Goal: Information Seeking & Learning: Find specific fact

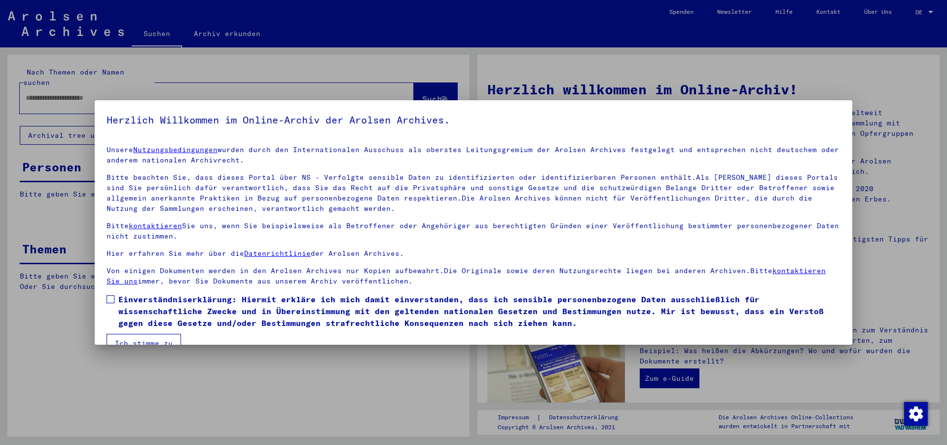
scroll to position [20, 0]
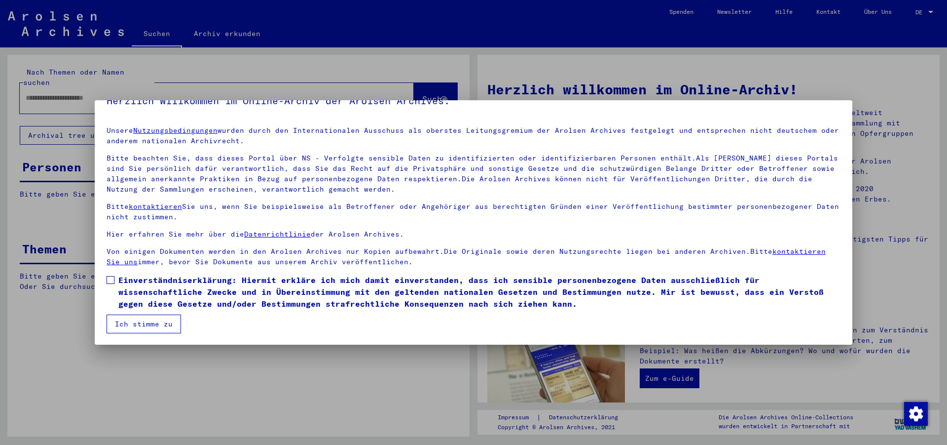
click at [110, 276] on span at bounding box center [111, 280] width 8 height 8
click at [137, 317] on button "Ich stimme zu" at bounding box center [144, 323] width 75 height 19
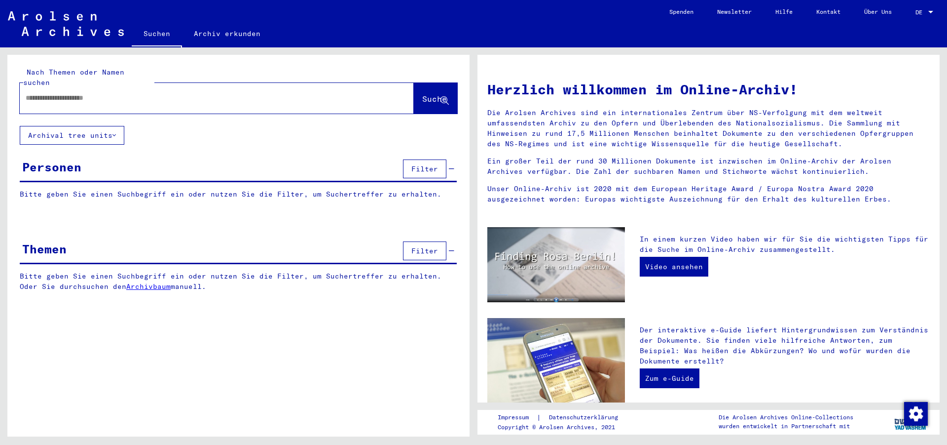
click at [103, 93] on input "text" at bounding box center [205, 98] width 359 height 10
type input "****"
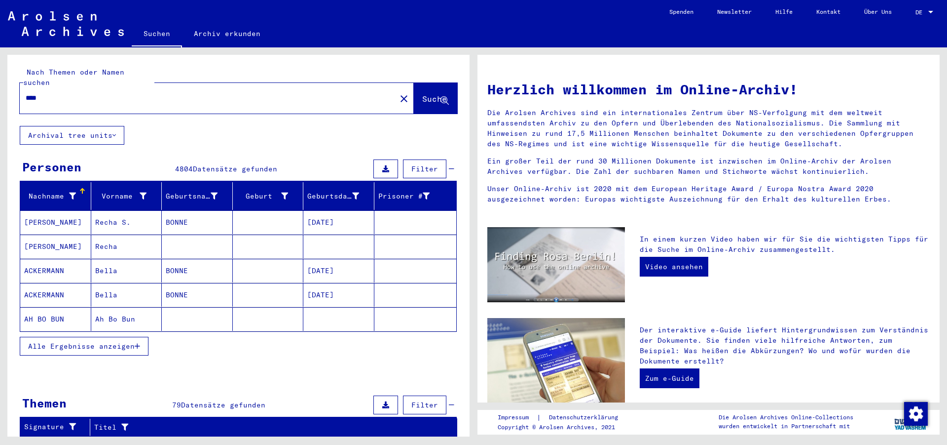
click at [138, 342] on icon "button" at bounding box center [137, 345] width 5 height 7
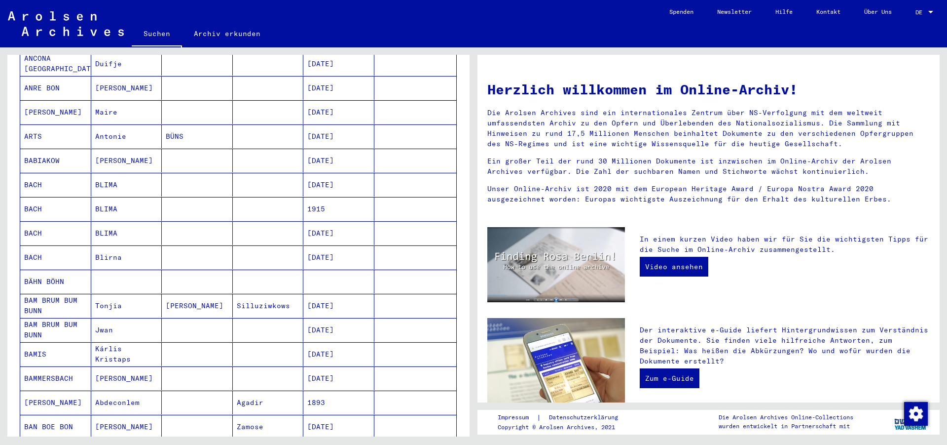
scroll to position [696, 0]
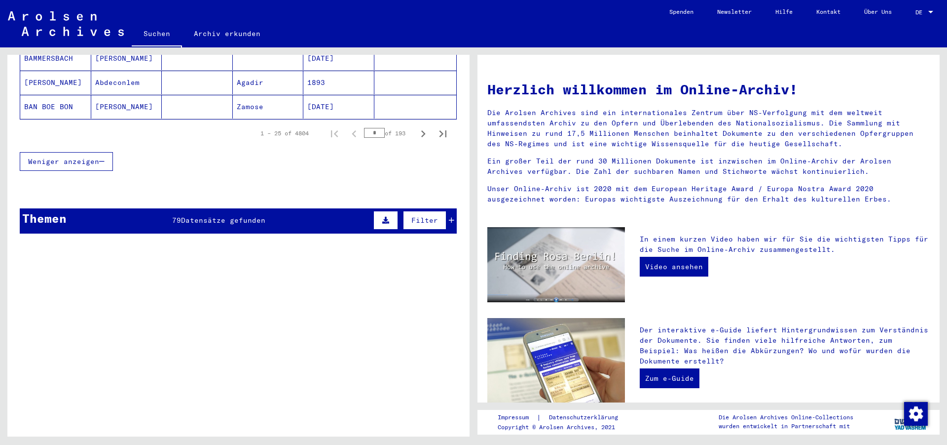
click at [209, 216] on span "Datensätze gefunden" at bounding box center [223, 220] width 84 height 9
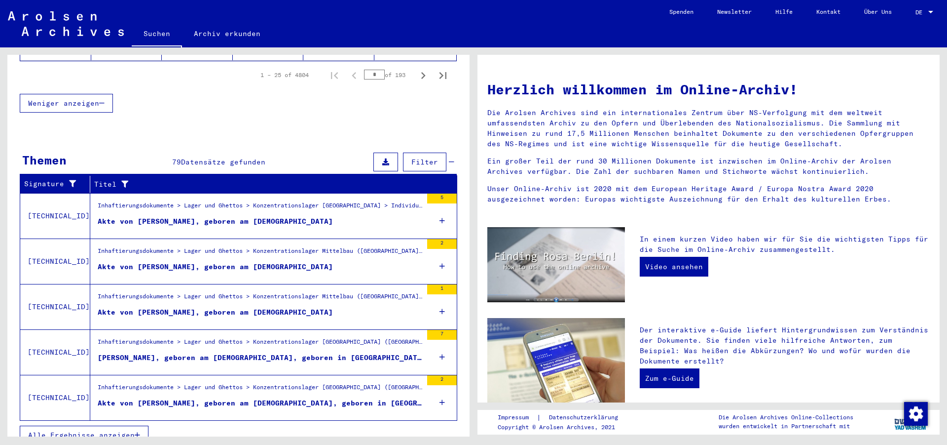
scroll to position [757, 0]
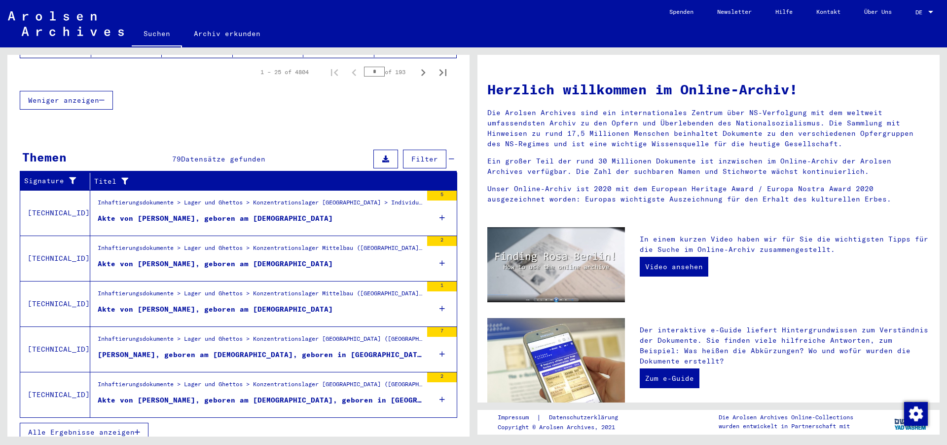
click at [140, 428] on icon "button" at bounding box center [137, 431] width 5 height 7
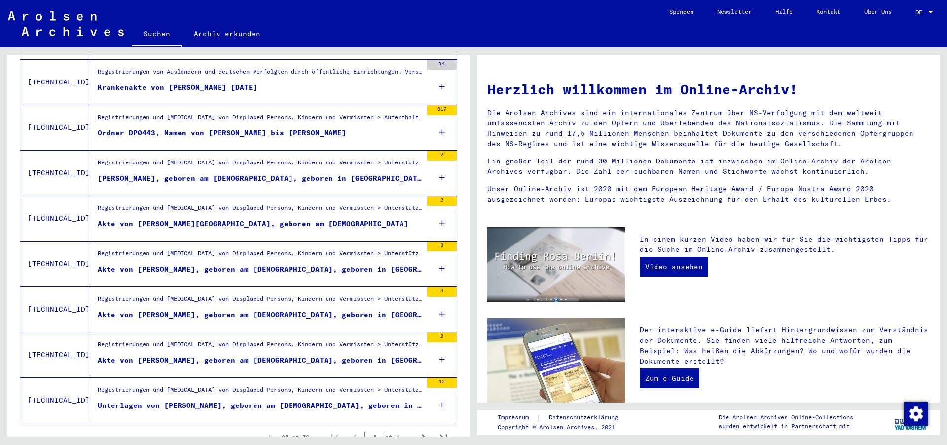
scroll to position [1003, 0]
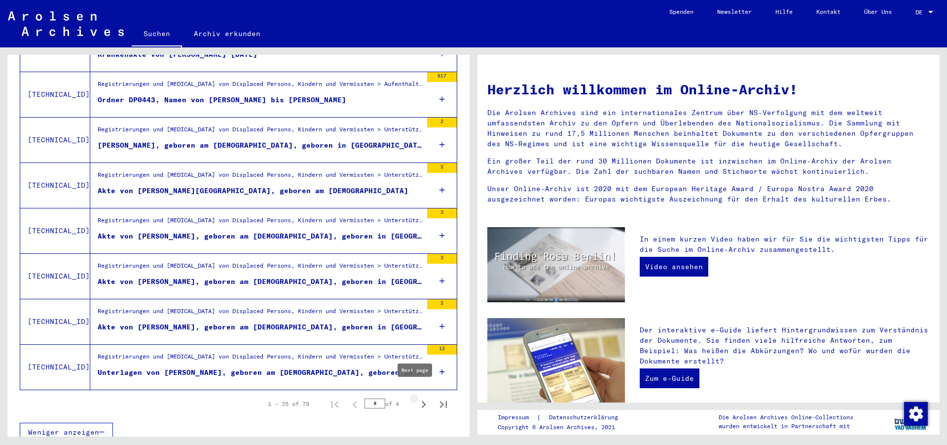
click at [417, 397] on icon "Next page" at bounding box center [424, 404] width 14 height 14
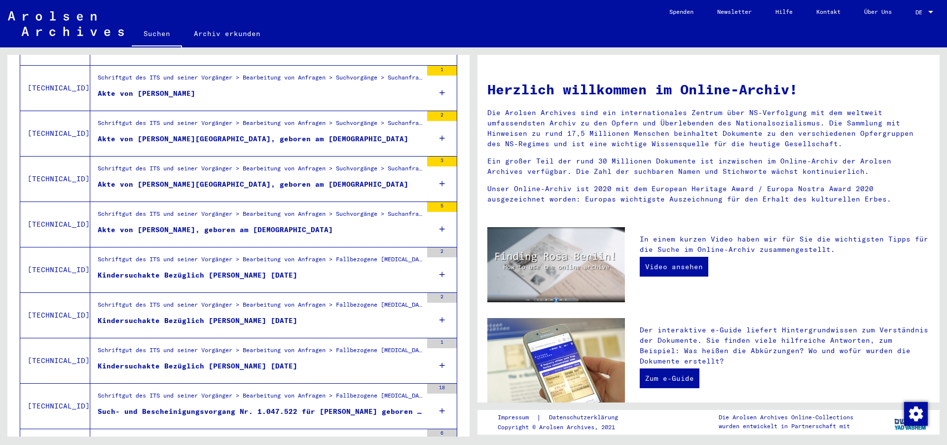
scroll to position [737, 0]
click at [256, 301] on div "Schriftgut des ITS und seiner Vorgänger > Bearbeitung von Anfragen > Fallbezoge…" at bounding box center [260, 308] width 325 height 14
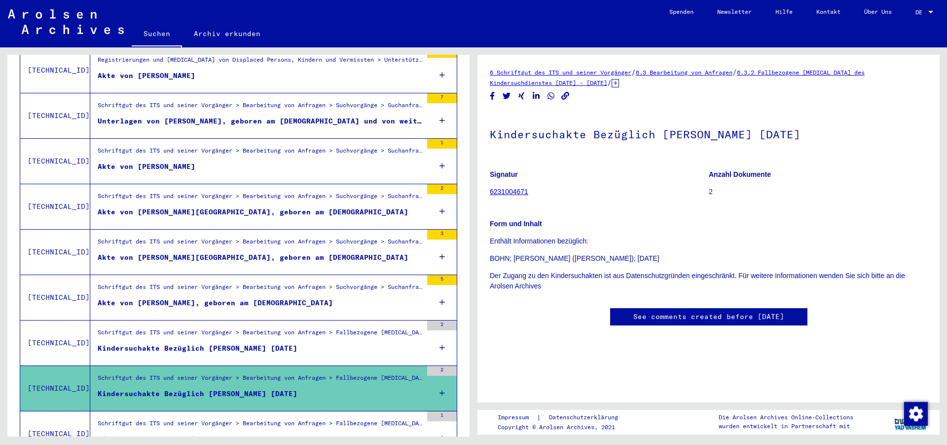
scroll to position [589, 0]
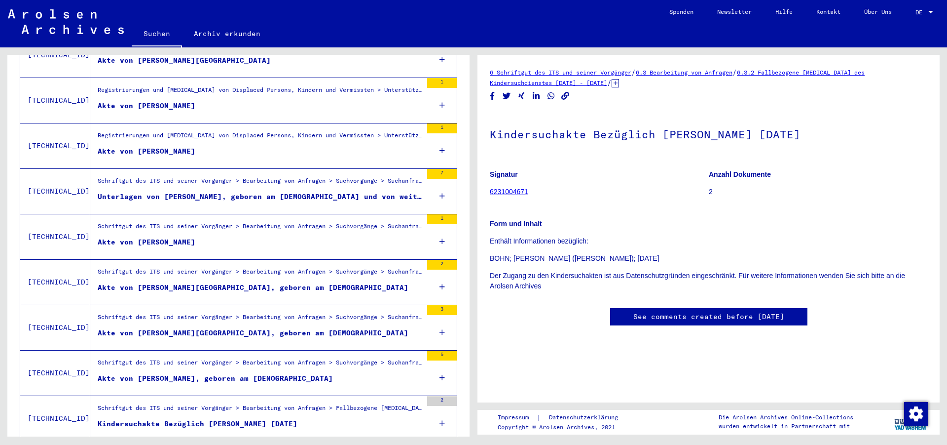
click at [241, 237] on figure "Akte von [PERSON_NAME]" at bounding box center [260, 244] width 325 height 15
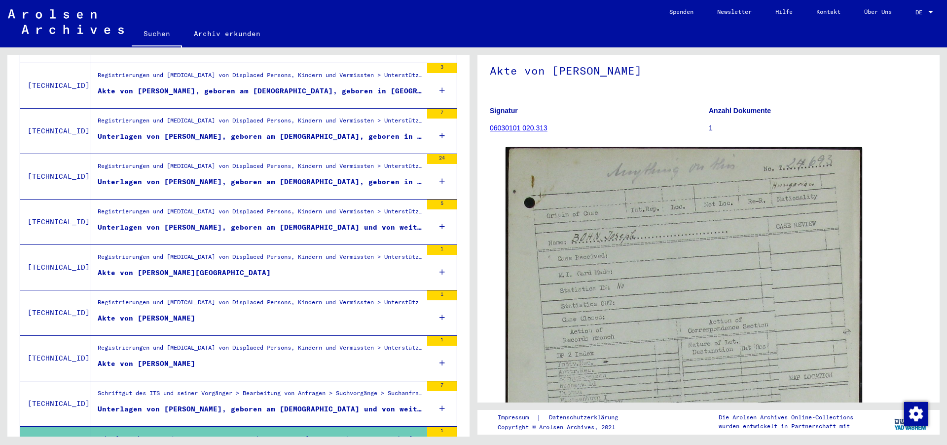
scroll to position [376, 0]
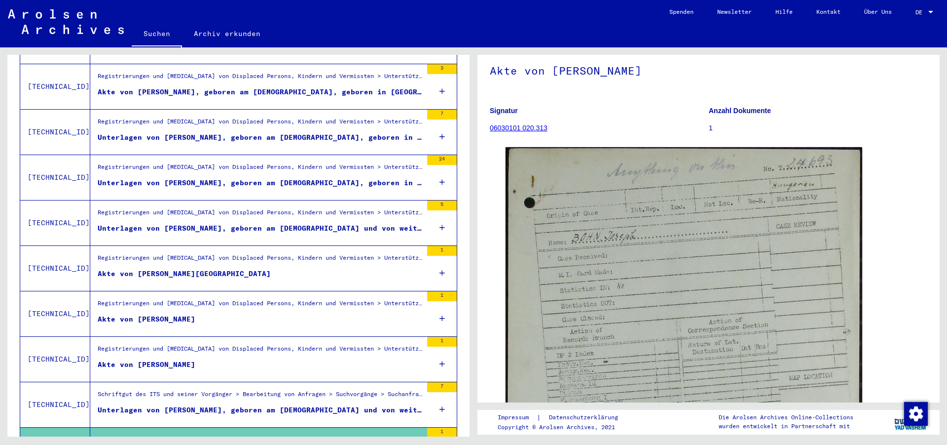
click at [272, 223] on div "Unterlagen von [PERSON_NAME], geboren am [DEMOGRAPHIC_DATA] und von weiteren Pe…" at bounding box center [260, 228] width 325 height 10
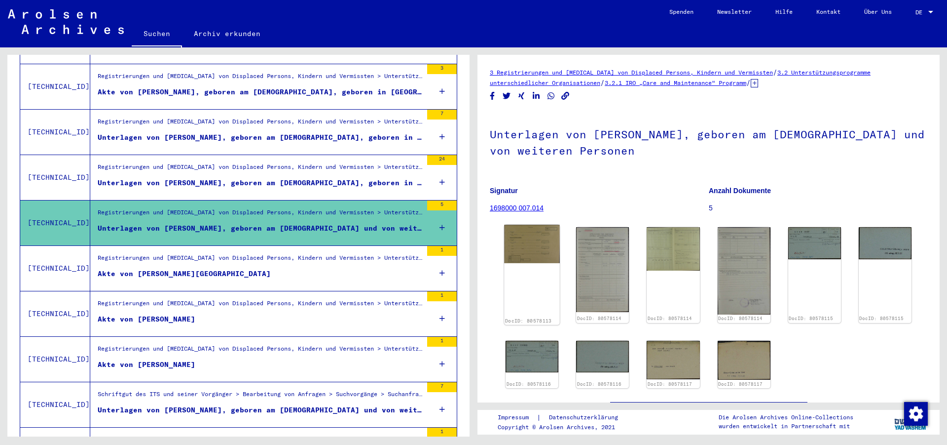
click at [540, 246] on img at bounding box center [532, 244] width 56 height 38
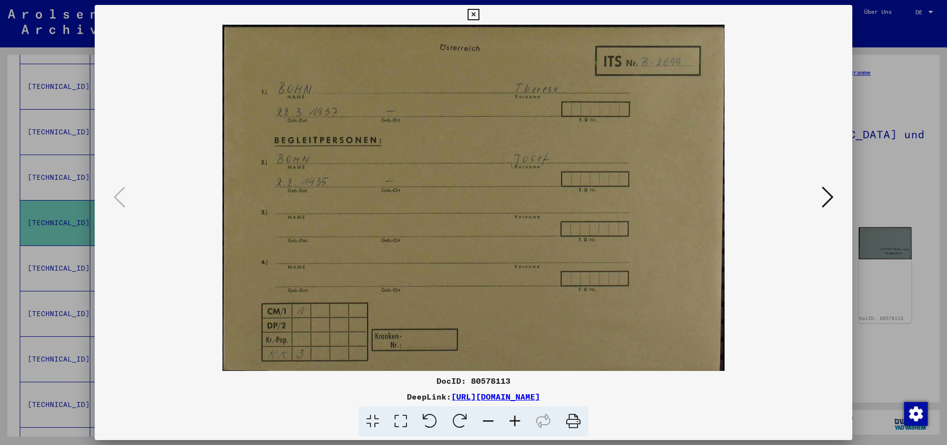
click at [829, 196] on icon at bounding box center [828, 197] width 12 height 24
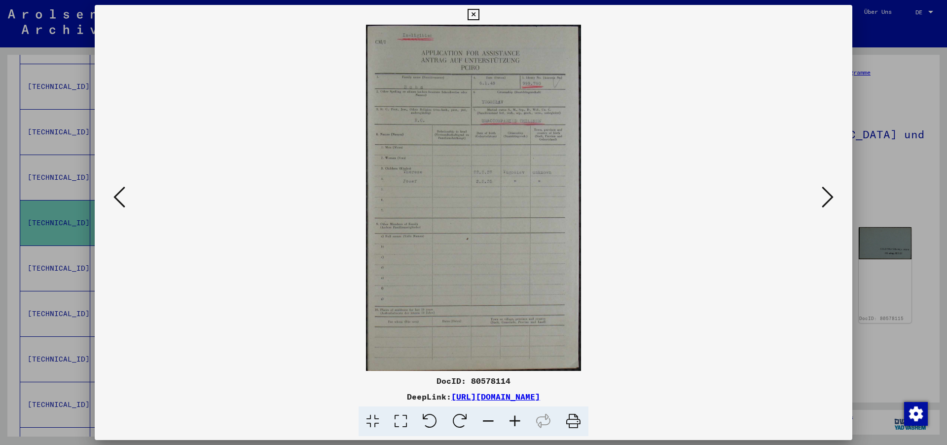
click at [829, 196] on icon at bounding box center [828, 197] width 12 height 24
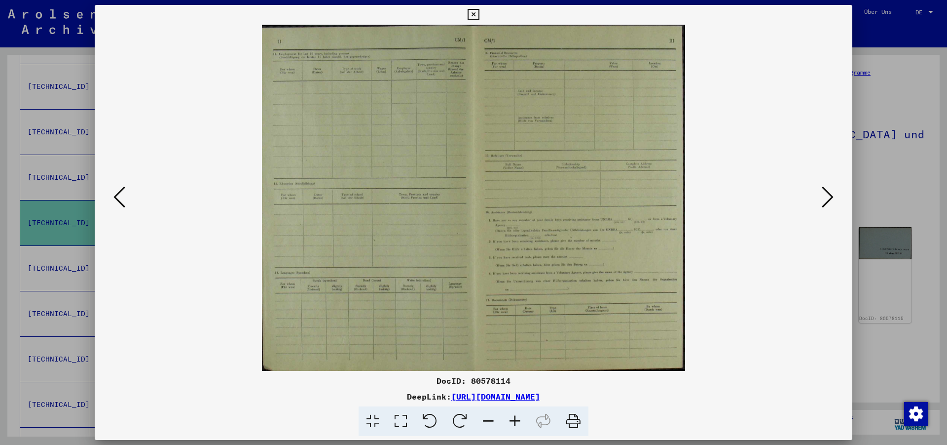
click at [829, 196] on icon at bounding box center [828, 197] width 12 height 24
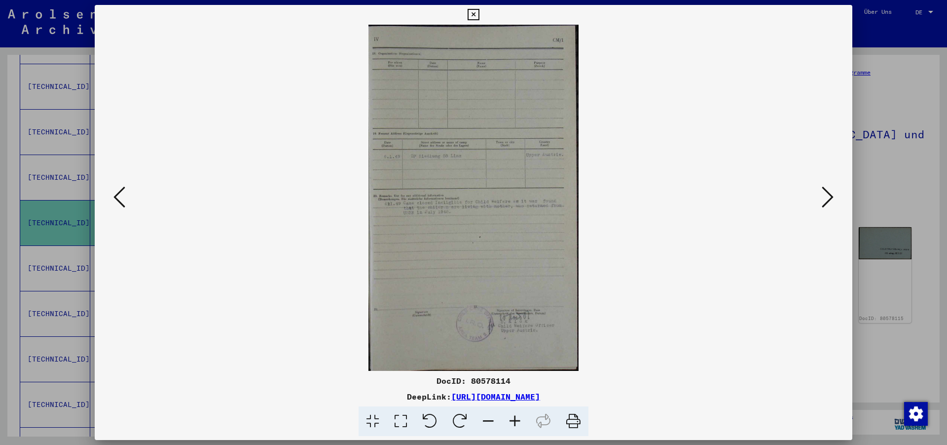
click at [829, 196] on icon at bounding box center [828, 197] width 12 height 24
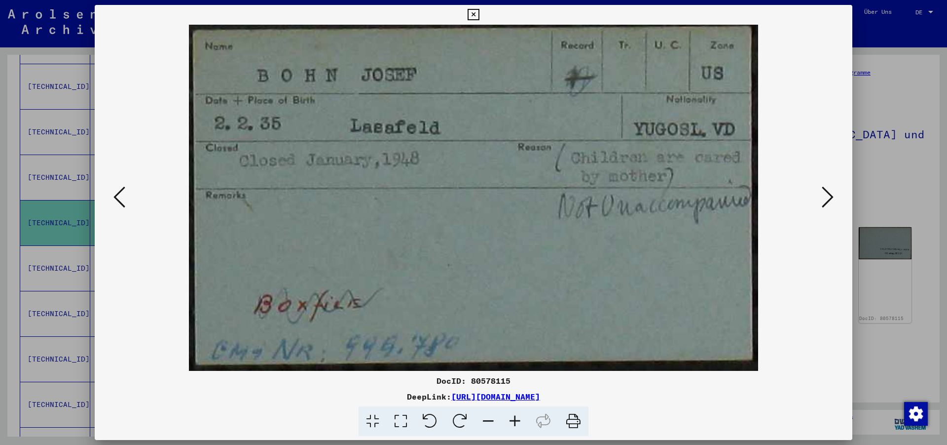
click at [829, 196] on icon at bounding box center [828, 197] width 12 height 24
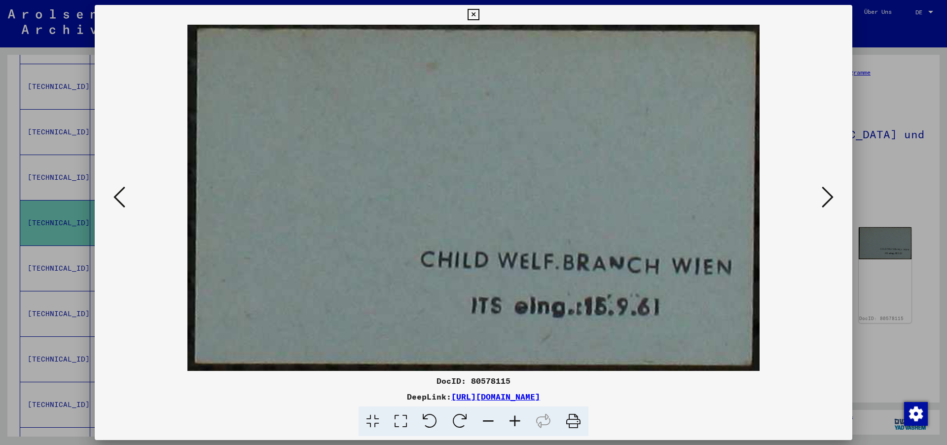
click at [829, 196] on icon at bounding box center [828, 197] width 12 height 24
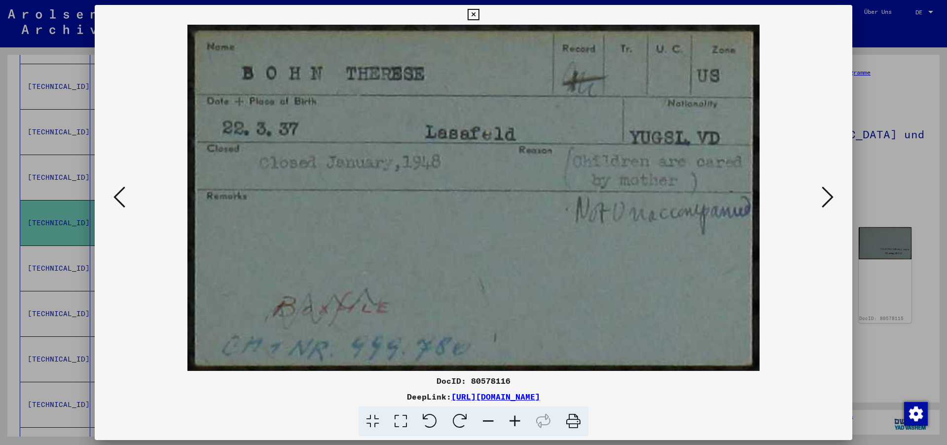
click at [829, 196] on icon at bounding box center [828, 197] width 12 height 24
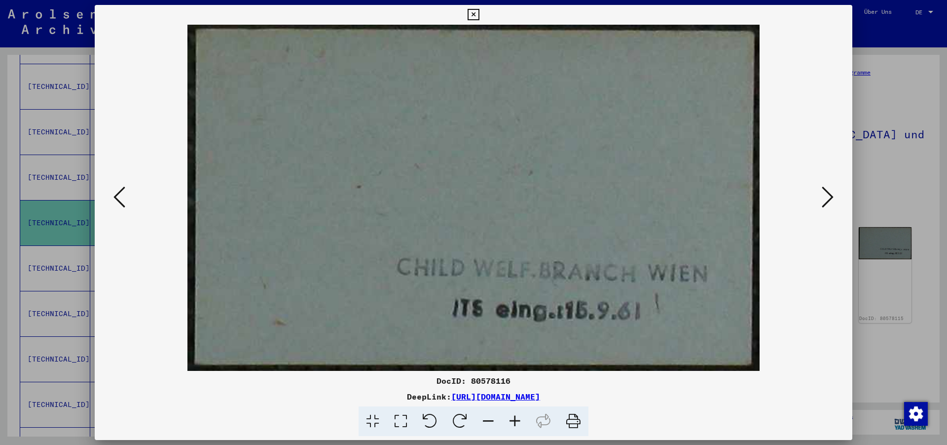
click at [479, 13] on icon at bounding box center [473, 15] width 11 height 12
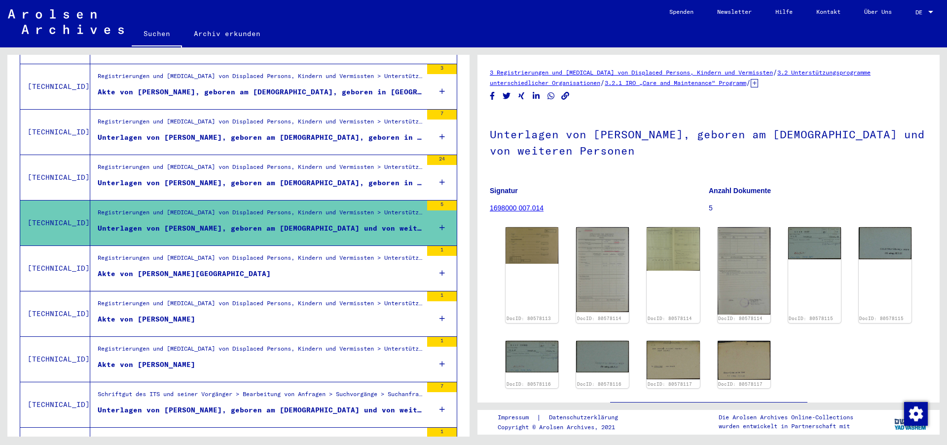
click at [254, 178] on div "Unterlagen von [PERSON_NAME], geboren am [DEMOGRAPHIC_DATA], geboren in [GEOGRA…" at bounding box center [260, 183] width 325 height 10
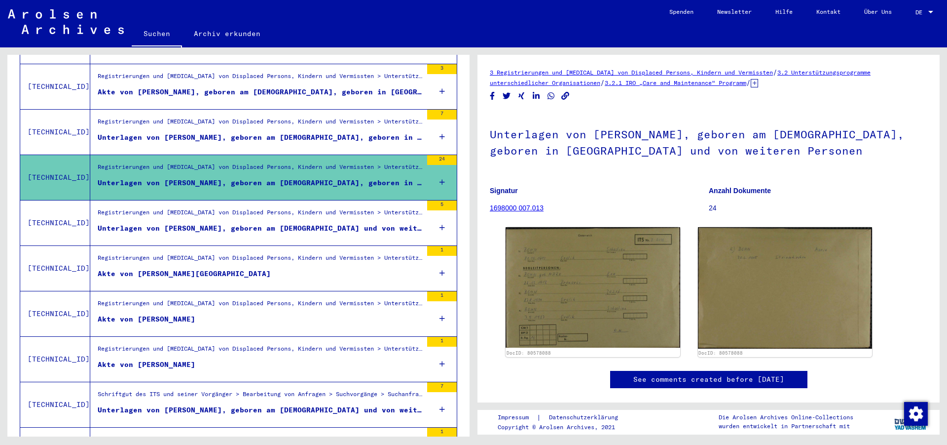
click at [237, 132] on div "Unterlagen von [PERSON_NAME], geboren am [DEMOGRAPHIC_DATA], geboren in [GEOGRA…" at bounding box center [260, 137] width 325 height 10
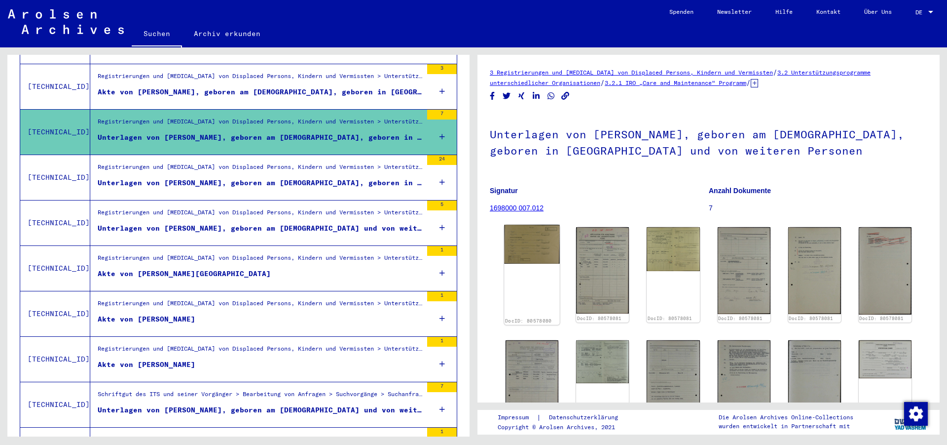
click at [539, 233] on img at bounding box center [532, 244] width 56 height 38
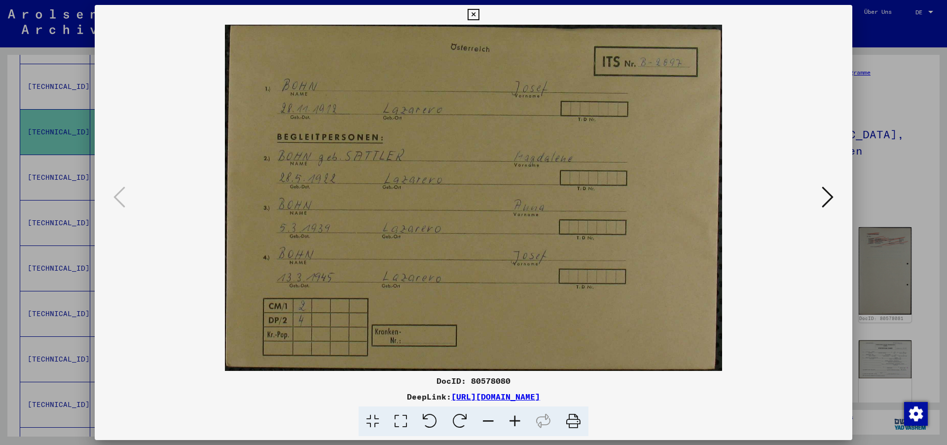
click at [830, 199] on icon at bounding box center [828, 197] width 12 height 24
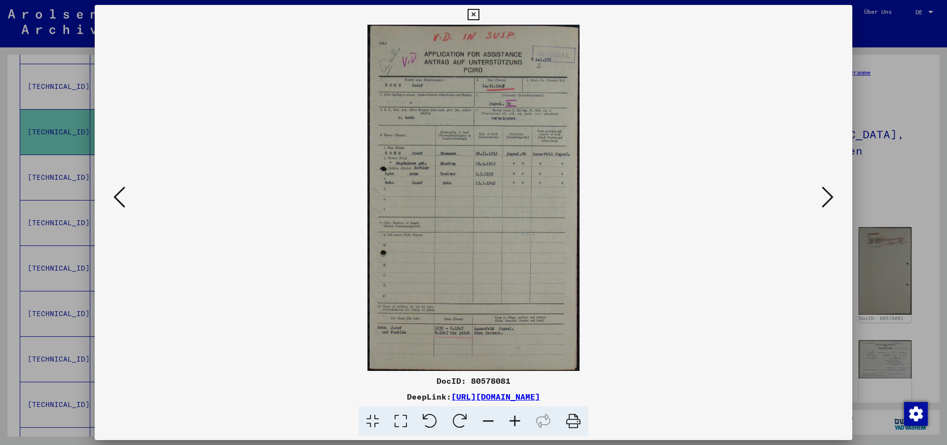
click at [830, 199] on icon at bounding box center [828, 197] width 12 height 24
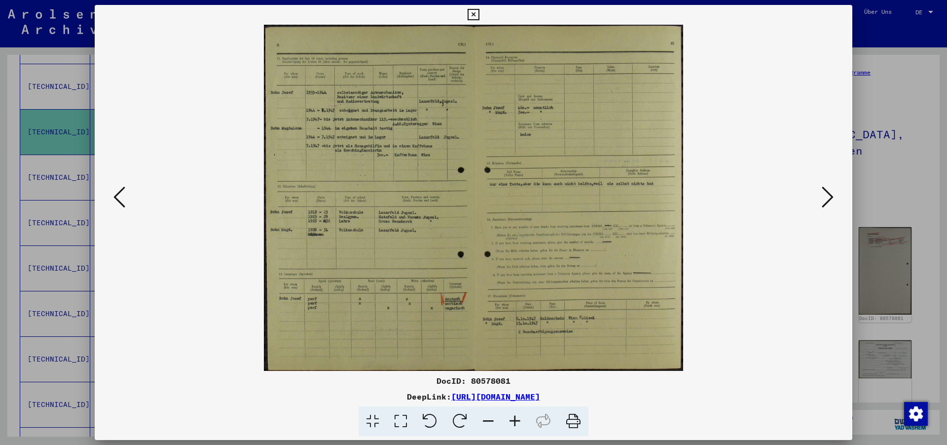
click at [479, 14] on icon at bounding box center [473, 15] width 11 height 12
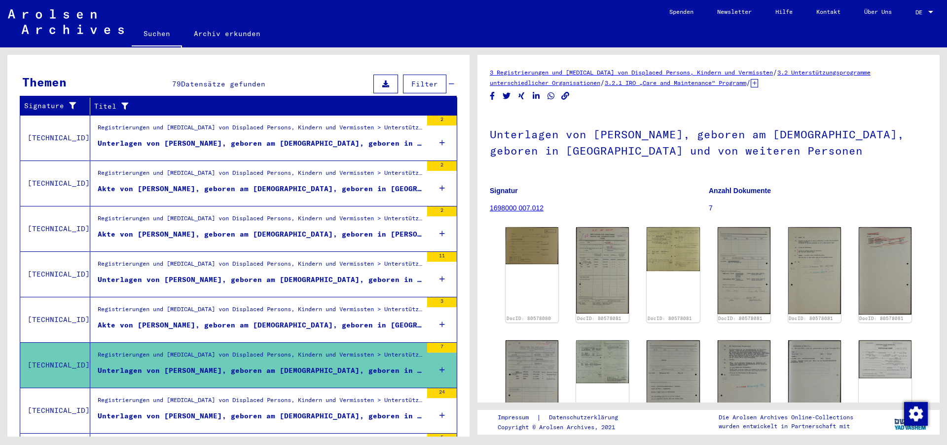
scroll to position [109, 0]
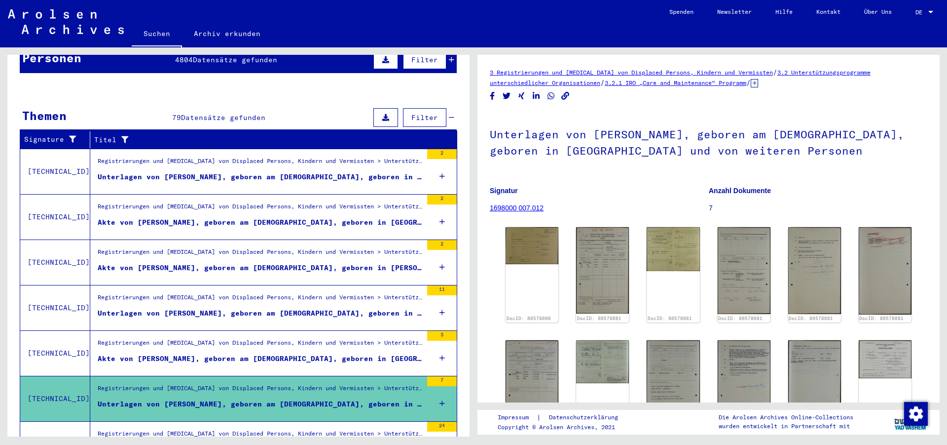
click at [237, 172] on div "Unterlagen von [PERSON_NAME], geboren am [DEMOGRAPHIC_DATA], geboren in [GEOGRA…" at bounding box center [260, 177] width 325 height 10
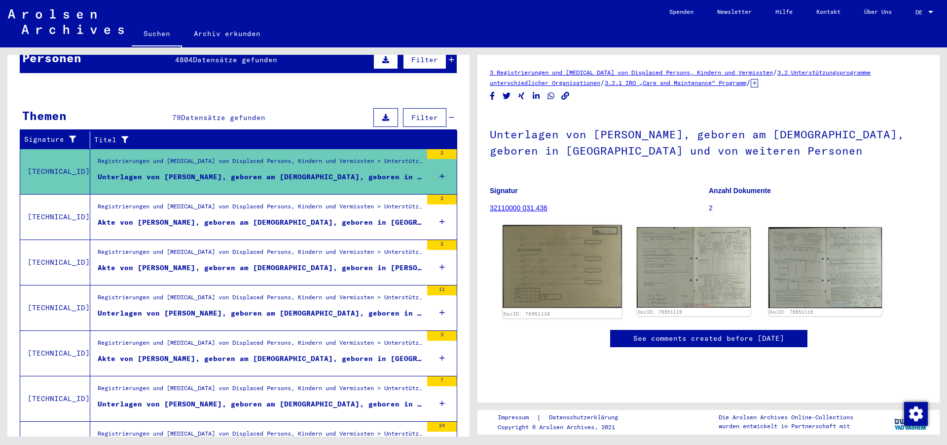
click at [552, 256] on img at bounding box center [562, 266] width 119 height 83
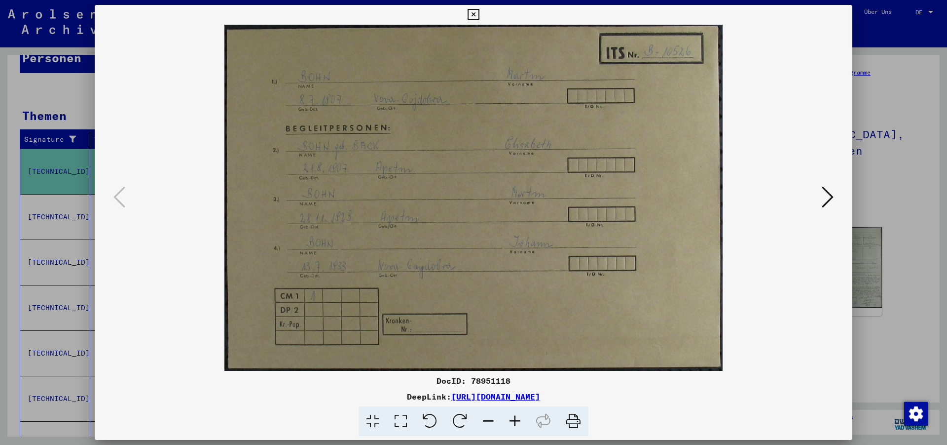
click at [479, 15] on icon at bounding box center [473, 15] width 11 height 12
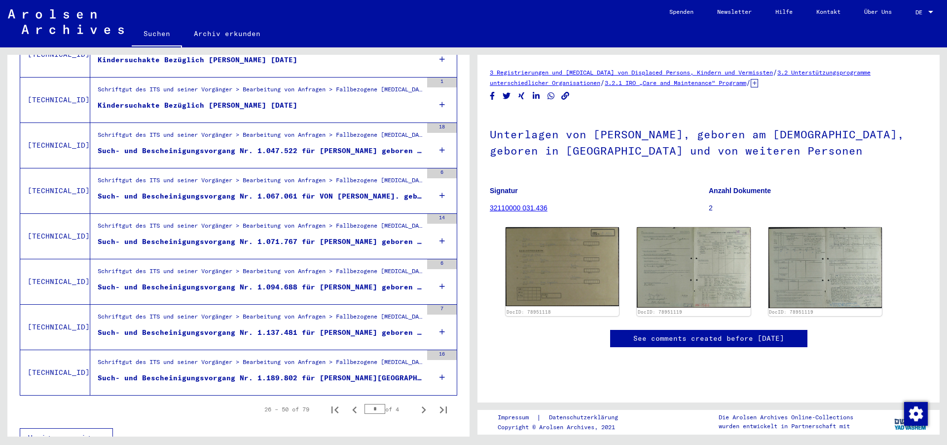
scroll to position [1003, 0]
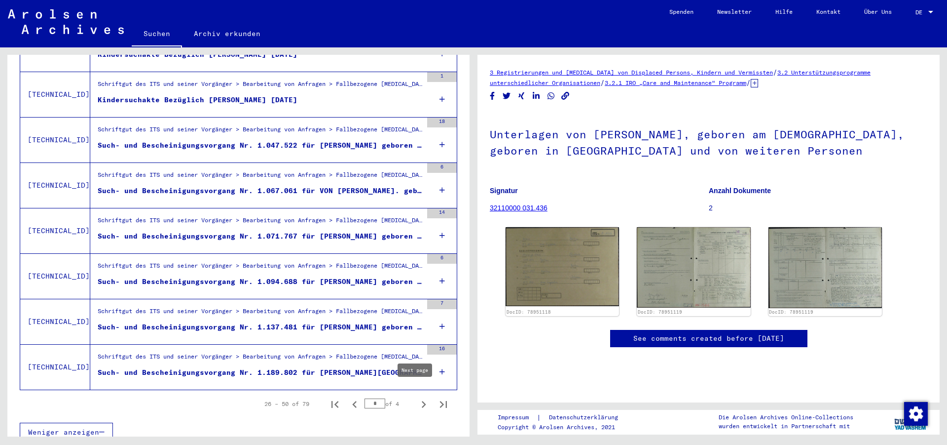
click at [417, 397] on icon "Next page" at bounding box center [424, 404] width 14 height 14
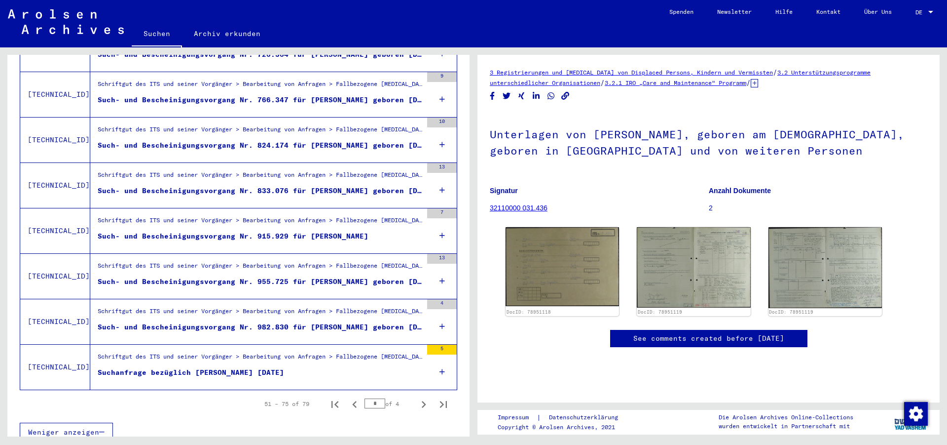
click at [315, 276] on div "Such- und Bescheinigungsvorgang Nr. 955.725 für [PERSON_NAME] geboren [DEMOGRAP…" at bounding box center [260, 281] width 325 height 10
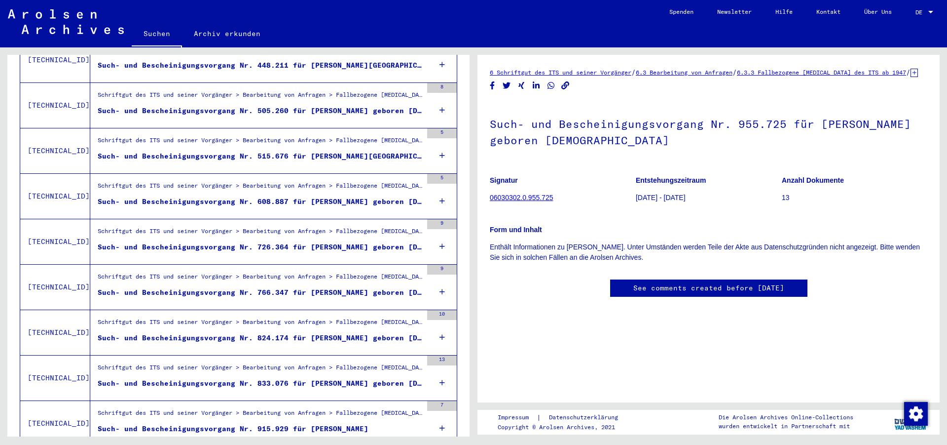
scroll to position [790, 0]
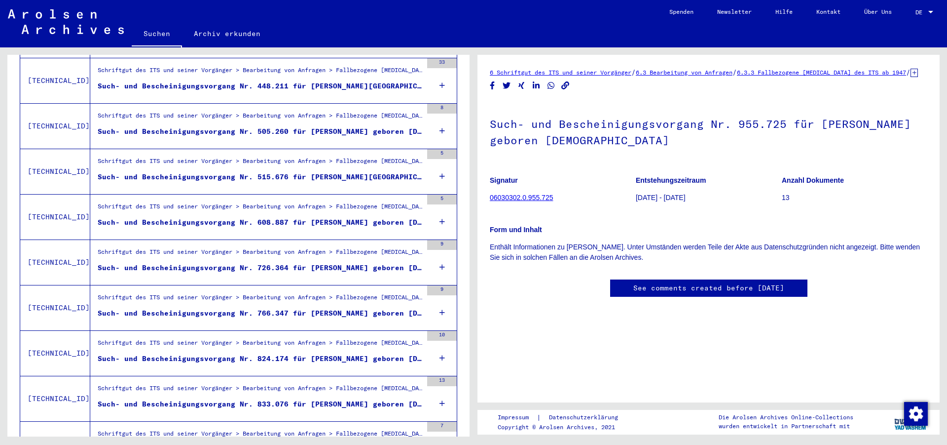
click at [283, 263] on div "Such- und Bescheinigungsvorgang Nr. 726.364 für [PERSON_NAME] geboren [DEMOGRAP…" at bounding box center [260, 268] width 325 height 10
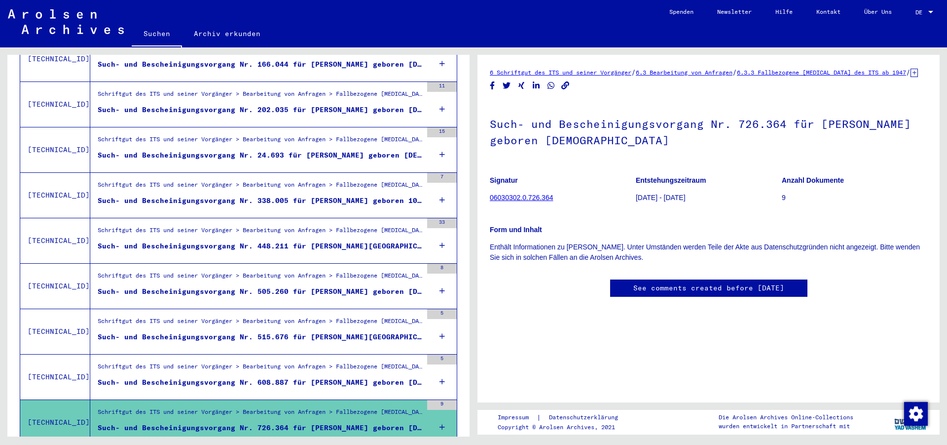
scroll to position [577, 0]
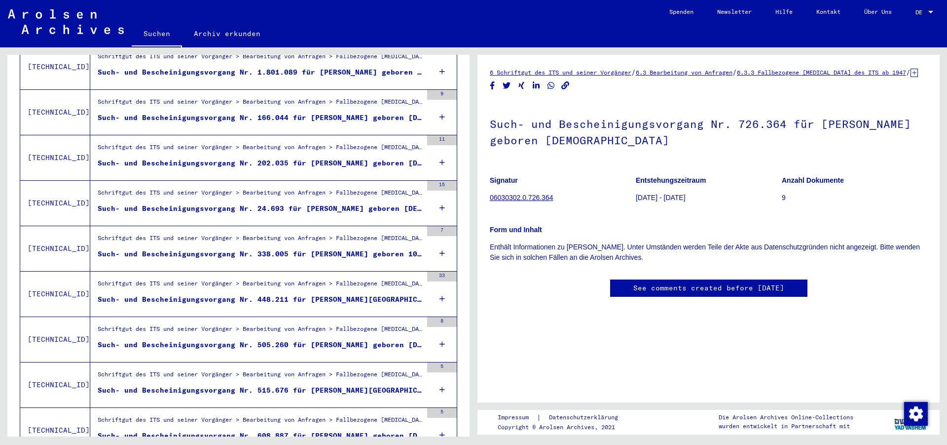
click at [322, 203] on div "Such- und Bescheinigungsvorgang Nr. 24.693 für [PERSON_NAME] geboren [DEMOGRAPH…" at bounding box center [260, 208] width 325 height 10
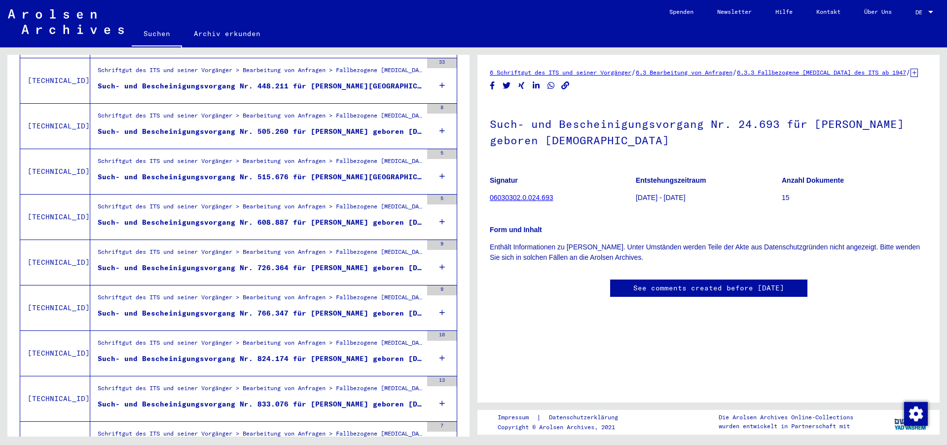
scroll to position [1003, 0]
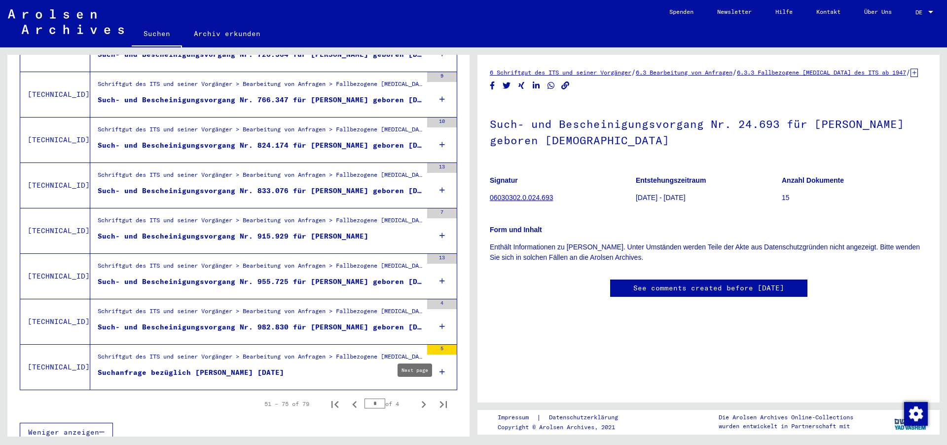
click at [422, 401] on icon "Next page" at bounding box center [424, 404] width 4 height 7
type input "*"
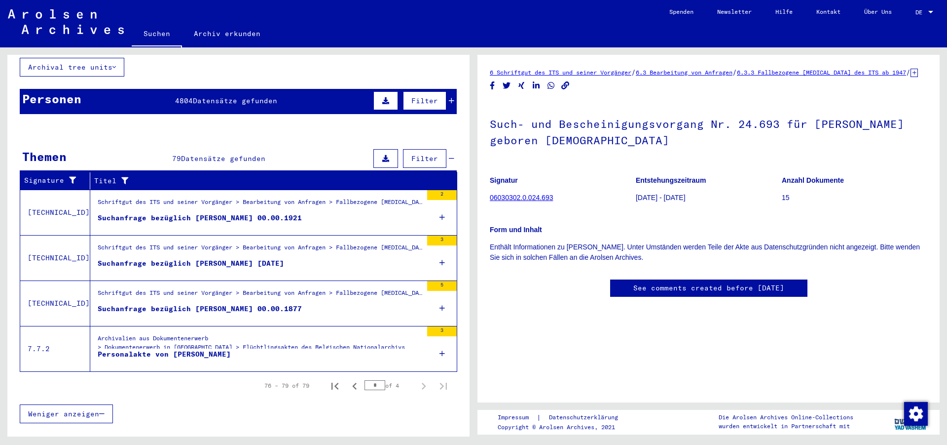
scroll to position [57, 0]
